Goal: Information Seeking & Learning: Compare options

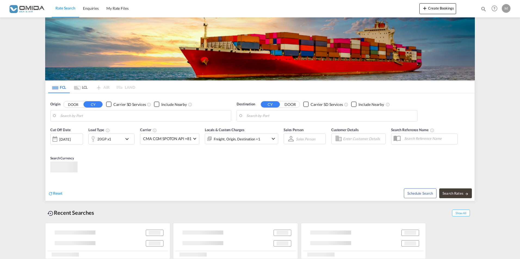
type input "Gdansk, PLGDN"
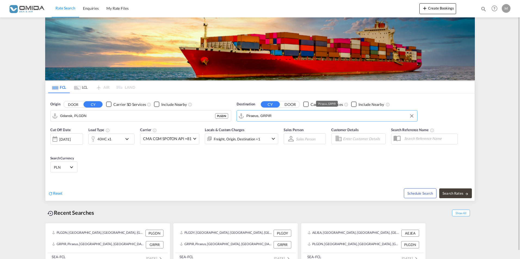
click at [224, 118] on div "Origin DOOR CY Carrier SD Services Include Nearby Gdansk, PLGDN PLGDN Destinati…" at bounding box center [259, 108] width 429 height 31
drag, startPoint x: 284, startPoint y: 117, endPoint x: 234, endPoint y: 117, distance: 50.0
click at [234, 117] on div "Destination CY DOOR Carrier SD Services Include Nearby Piraeus, GRPIR GRPIR" at bounding box center [327, 112] width 186 height 26
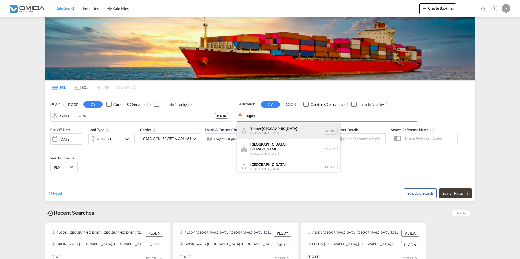
click at [276, 132] on div "Tincan/ [GEOGRAPHIC_DATA] [GEOGRAPHIC_DATA] NGTIN" at bounding box center [288, 131] width 103 height 16
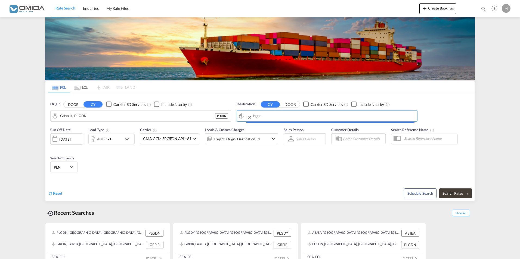
type input "Tincan/[GEOGRAPHIC_DATA], [GEOGRAPHIC_DATA]"
click at [452, 193] on span "Search Rates" at bounding box center [455, 193] width 26 height 4
type input "PLGDN to NGTIN / [DATE]"
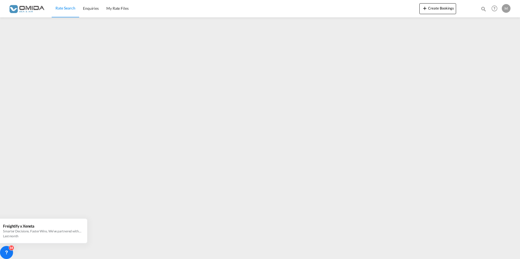
click at [349, 7] on div "Rate Search Enquiries My Rate Files Create Bookings Enquiries Help Resources Pr…" at bounding box center [259, 8] width 503 height 17
